Goal: Navigation & Orientation: Find specific page/section

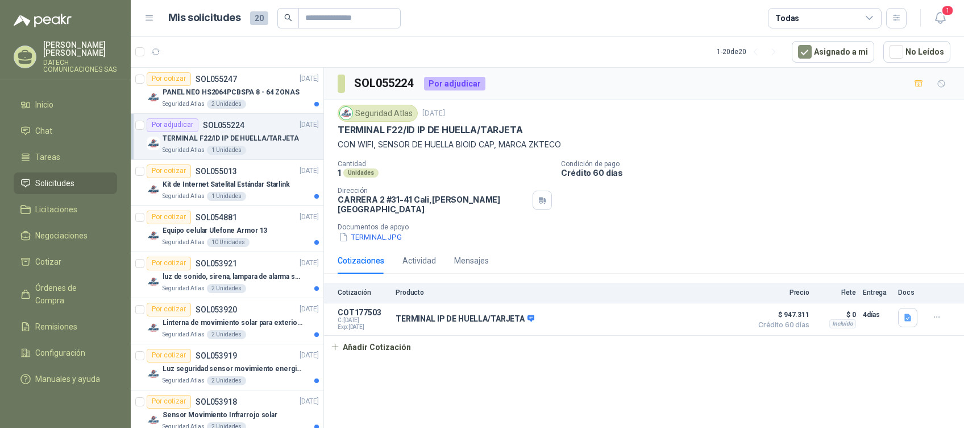
scroll to position [304, 0]
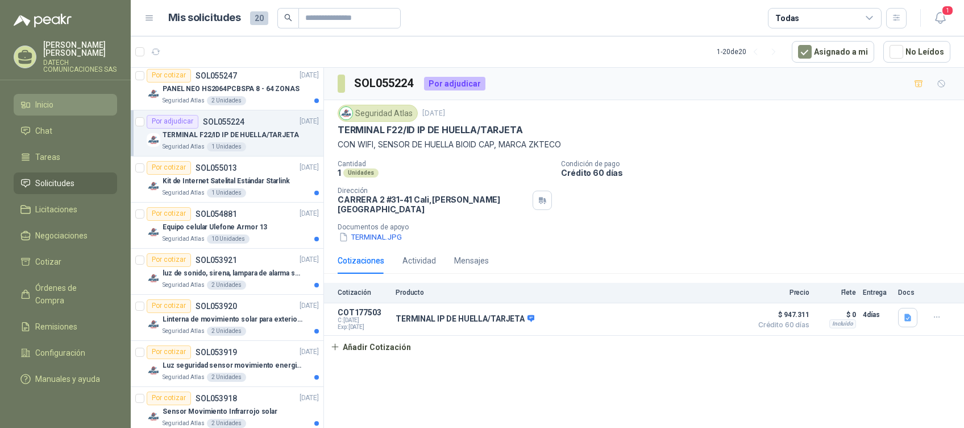
click at [48, 109] on span "Inicio" at bounding box center [44, 104] width 18 height 13
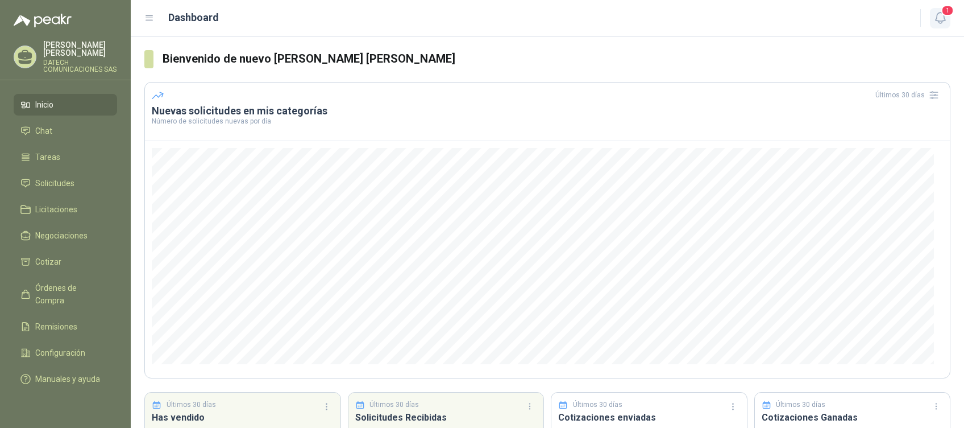
click at [950, 16] on button "1" at bounding box center [940, 18] width 20 height 20
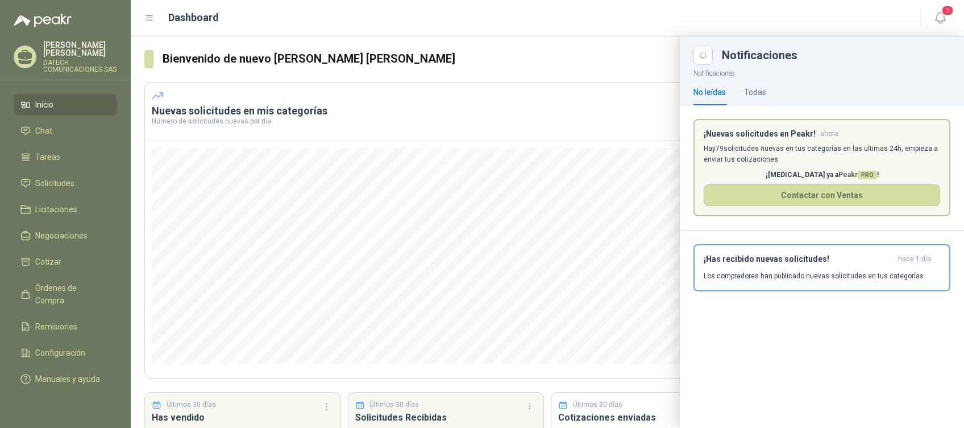
click at [791, 164] on p "Hay 79 solicitudes nuevas en tus categorías en las ultimas 24h, empieza a envia…" at bounding box center [822, 154] width 237 height 22
click at [756, 272] on p "Los compradores han publicado nuevas solicitudes en tus categorías." at bounding box center [815, 276] width 222 height 10
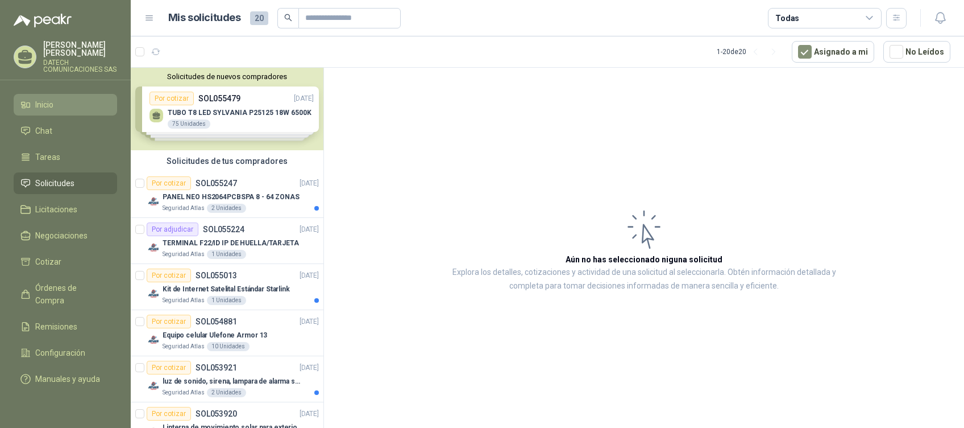
click at [40, 105] on span "Inicio" at bounding box center [44, 104] width 18 height 13
